Goal: Navigation & Orientation: Find specific page/section

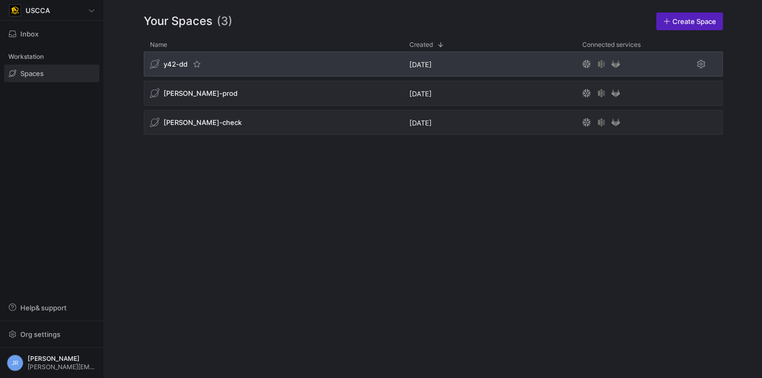
click at [163, 61] on span "y42-dd" at bounding box center [175, 64] width 24 height 8
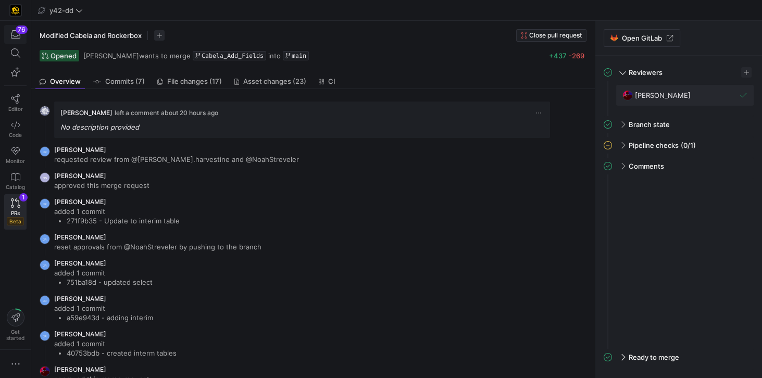
click at [21, 34] on div "button" at bounding box center [15, 34] width 13 height 9
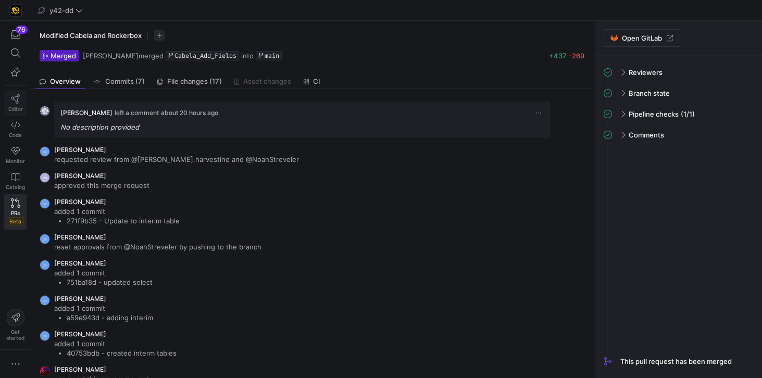
click at [16, 100] on icon at bounding box center [15, 98] width 9 height 9
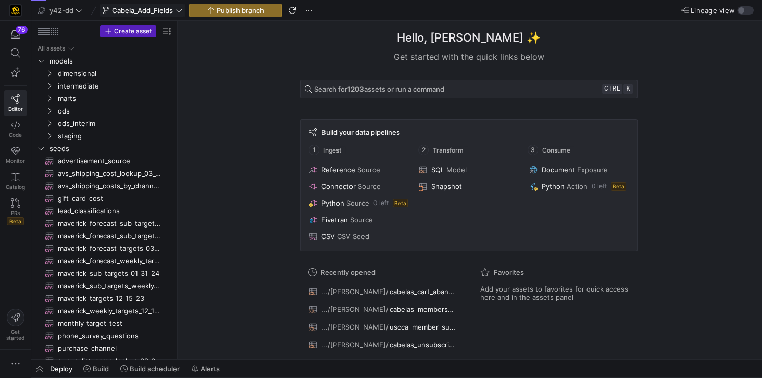
click at [143, 11] on span "Cabela_Add_Fields" at bounding box center [142, 10] width 61 height 8
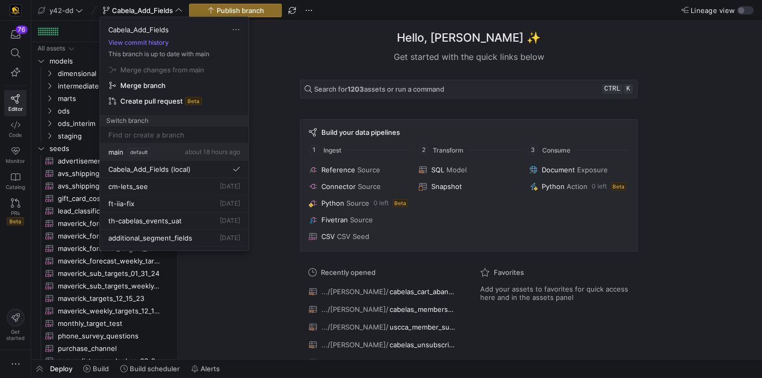
click at [106, 150] on button "main default about 18 hours ago" at bounding box center [174, 152] width 148 height 17
